Goal: Task Accomplishment & Management: Complete application form

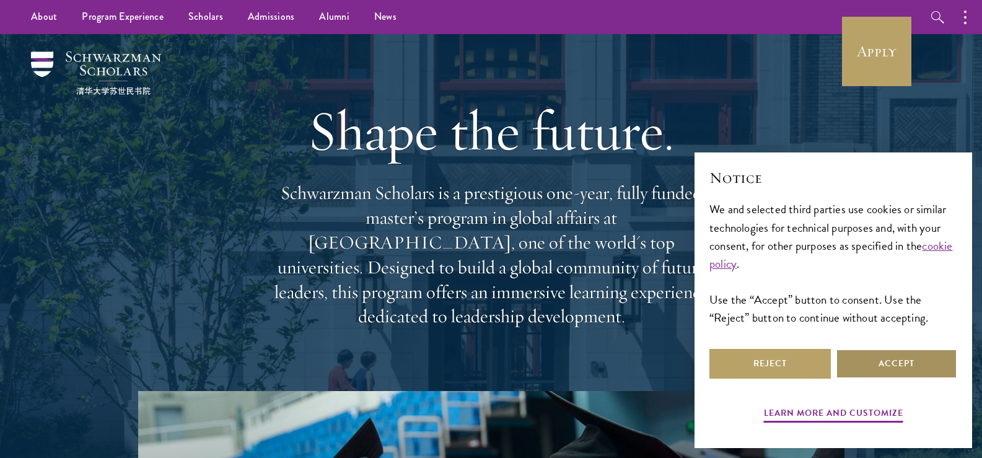
click at [863, 365] on button "Accept" at bounding box center [896, 364] width 121 height 30
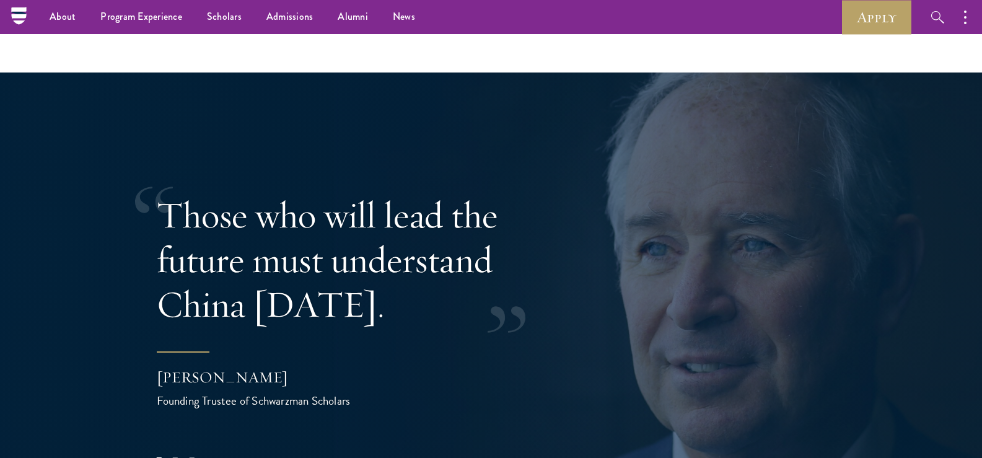
scroll to position [2293, 0]
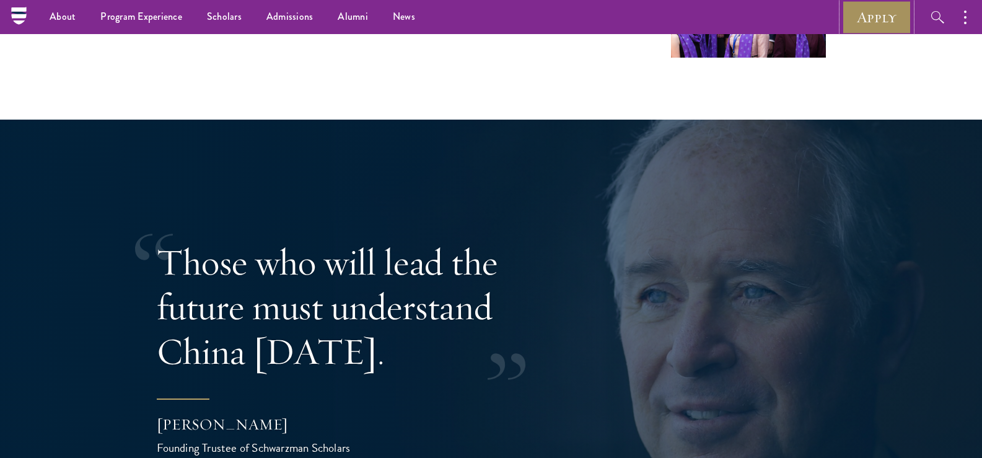
click at [884, 11] on link "Apply" at bounding box center [876, 17] width 69 height 34
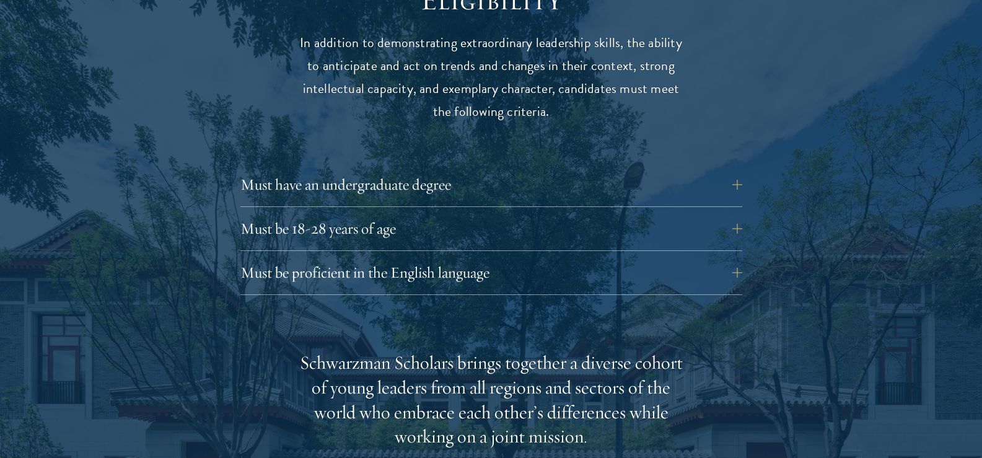
scroll to position [1674, 0]
drag, startPoint x: 405, startPoint y: 244, endPoint x: 322, endPoint y: 232, distance: 84.0
click at [405, 257] on button "Must be proficient in the English language" at bounding box center [501, 272] width 502 height 30
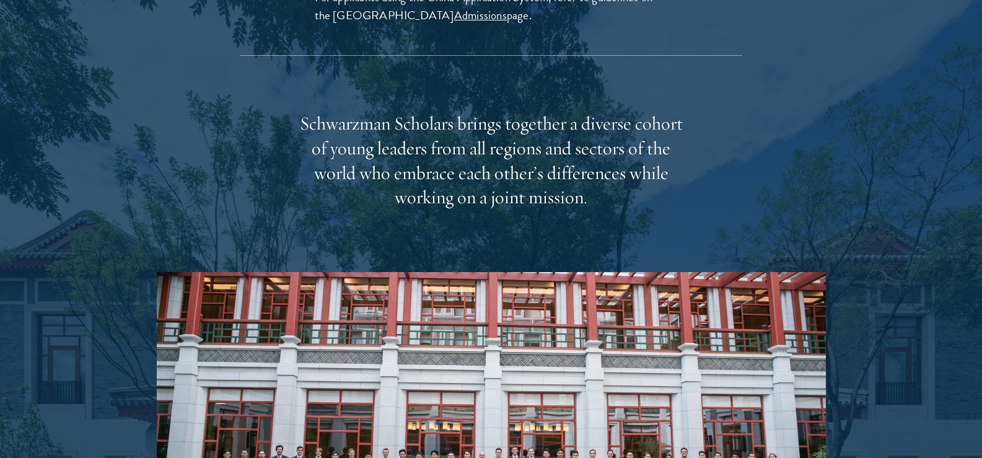
scroll to position [2479, 0]
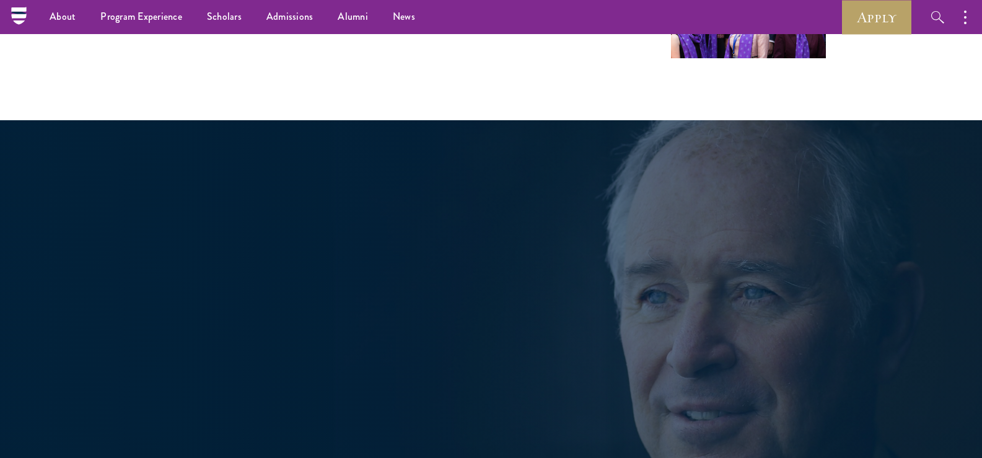
scroll to position [2293, 0]
